Goal: Information Seeking & Learning: Learn about a topic

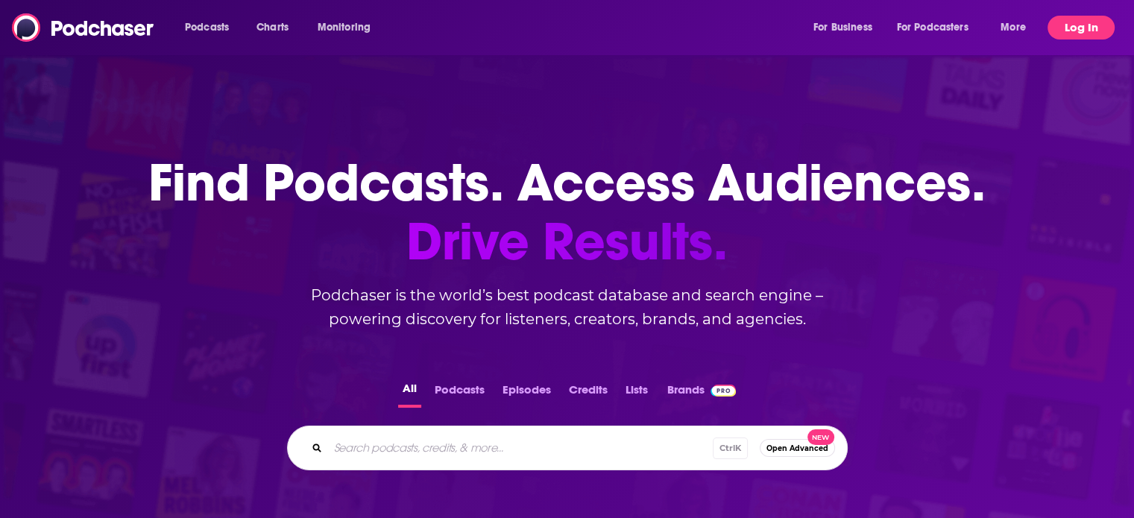
click at [1074, 17] on button "Log In" at bounding box center [1081, 28] width 67 height 24
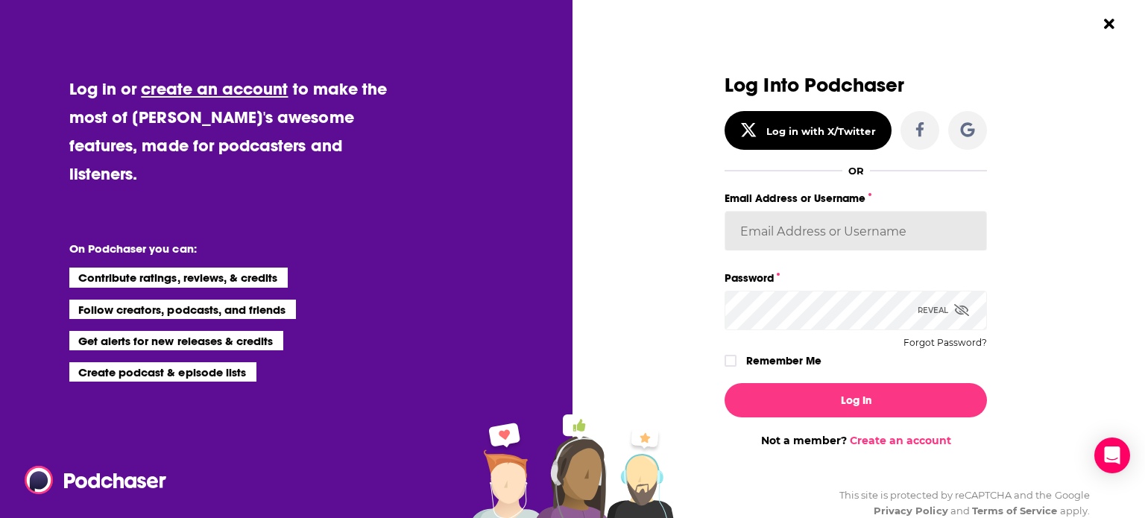
click at [910, 245] on input "Email Address or Username" at bounding box center [856, 231] width 262 height 40
type input "Bcprpro33"
click at [725, 383] on button "Log In" at bounding box center [856, 400] width 262 height 34
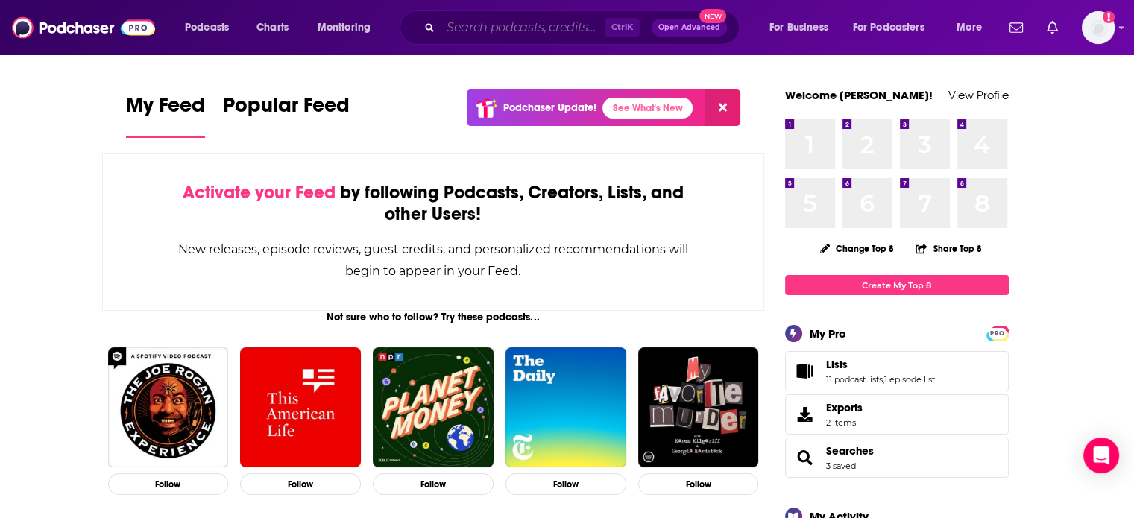
click at [492, 31] on input "Search podcasts, credits, & more..." at bounding box center [523, 28] width 164 height 24
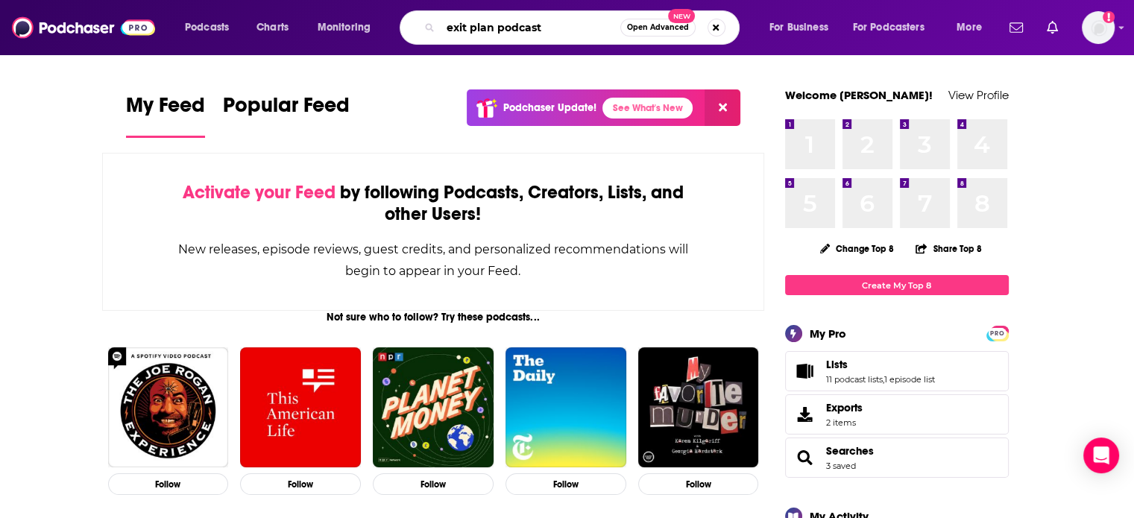
type input "exit plan podcast"
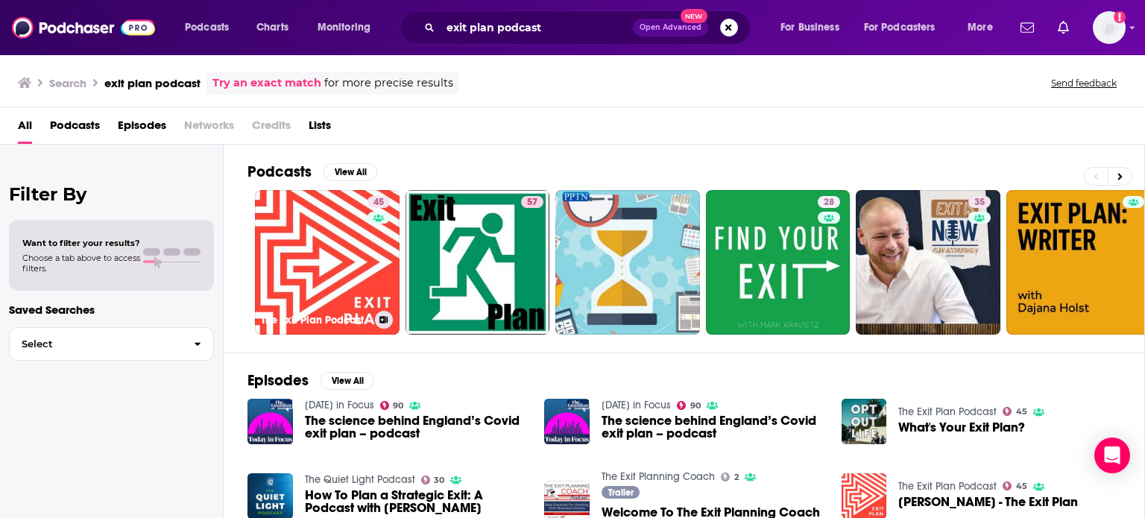
click at [370, 241] on div "45" at bounding box center [381, 253] width 26 height 115
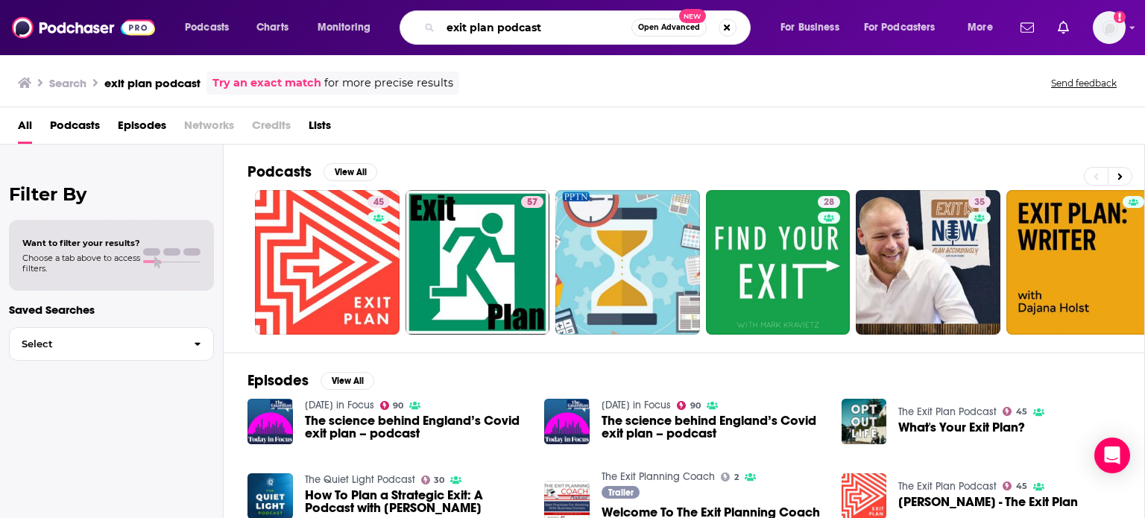
drag, startPoint x: 566, startPoint y: 26, endPoint x: 436, endPoint y: 41, distance: 130.6
click at [436, 41] on div "exit plan podcast Open Advanced New" at bounding box center [575, 27] width 351 height 34
type input "[PERSON_NAME]"
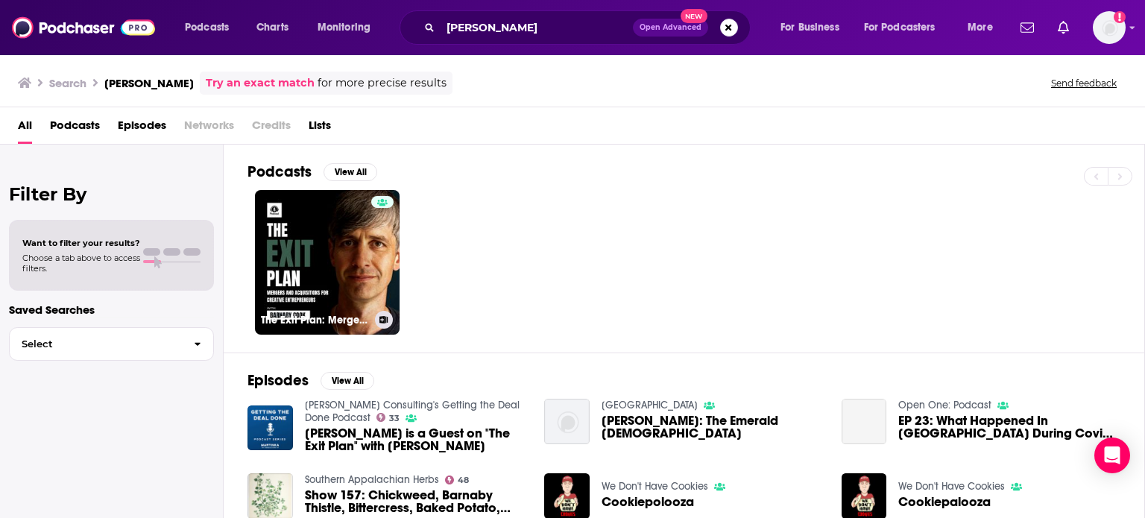
click at [342, 265] on link "The Exit Plan: Mergers and Acquisitions for Creative Entrepreneurs" at bounding box center [327, 262] width 145 height 145
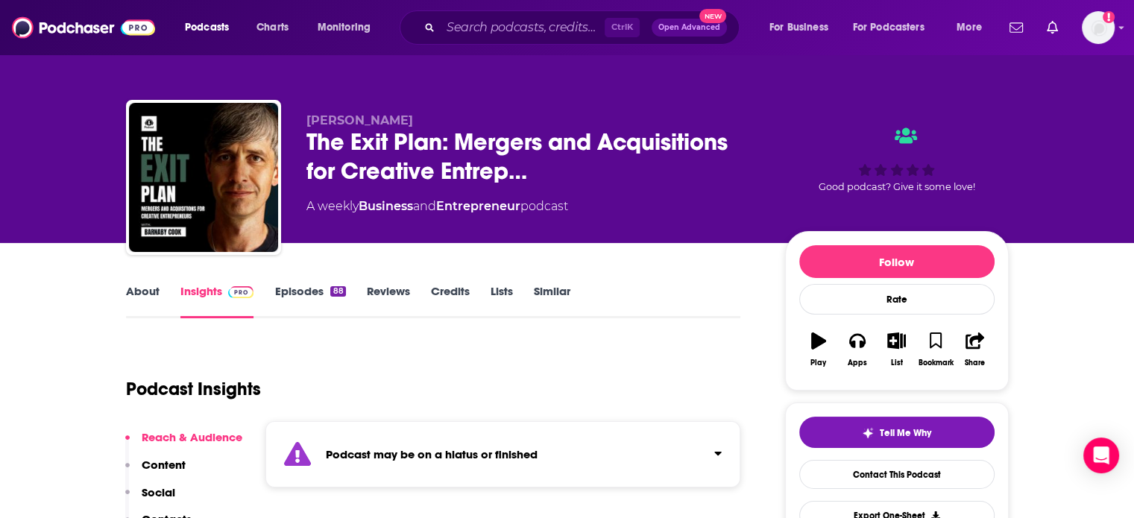
click at [329, 284] on link "Episodes 88" at bounding box center [309, 301] width 71 height 34
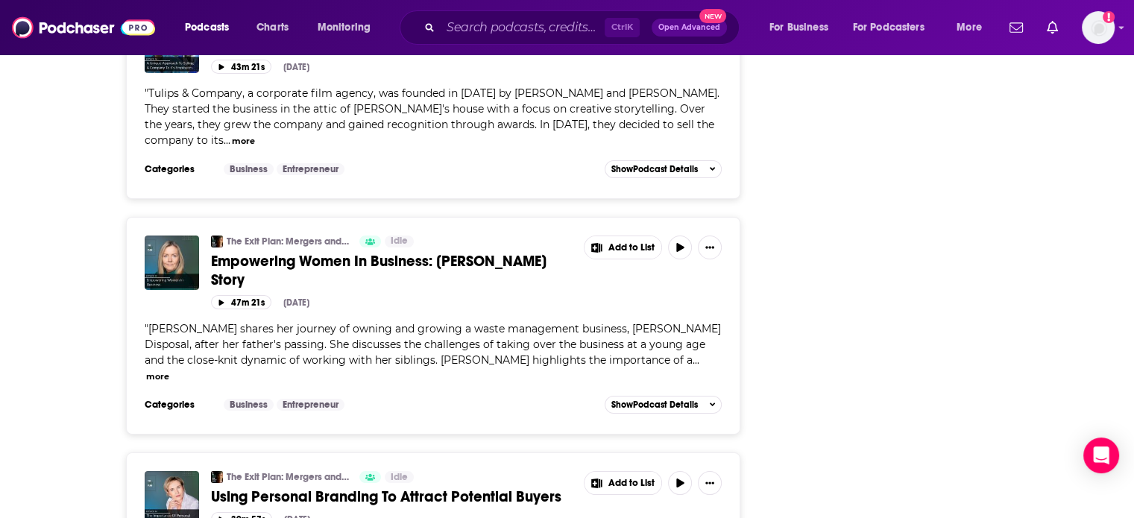
scroll to position [5568, 0]
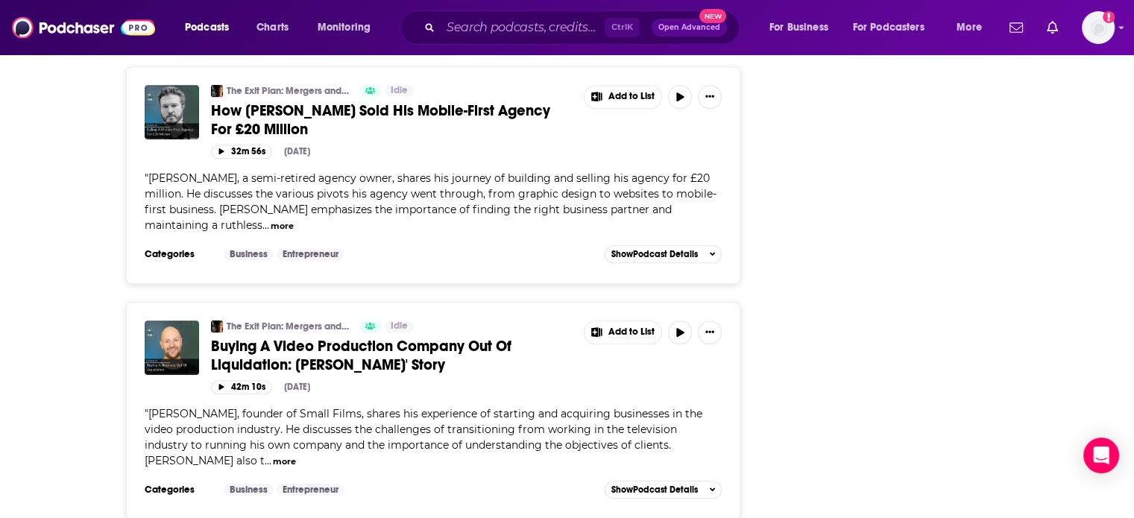
scroll to position [6537, 0]
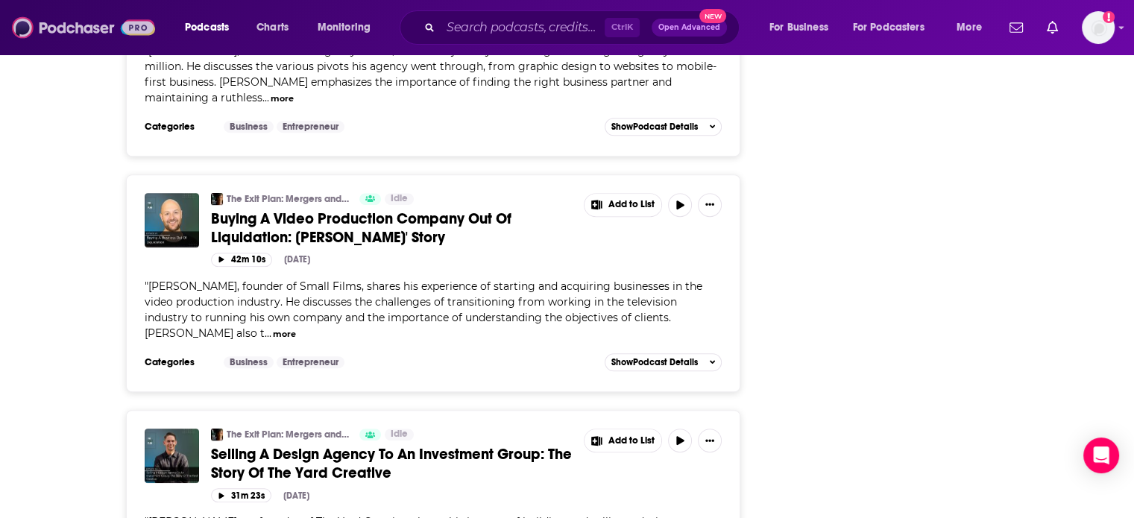
click at [110, 24] on img at bounding box center [83, 27] width 143 height 28
